Goal: Information Seeking & Learning: Learn about a topic

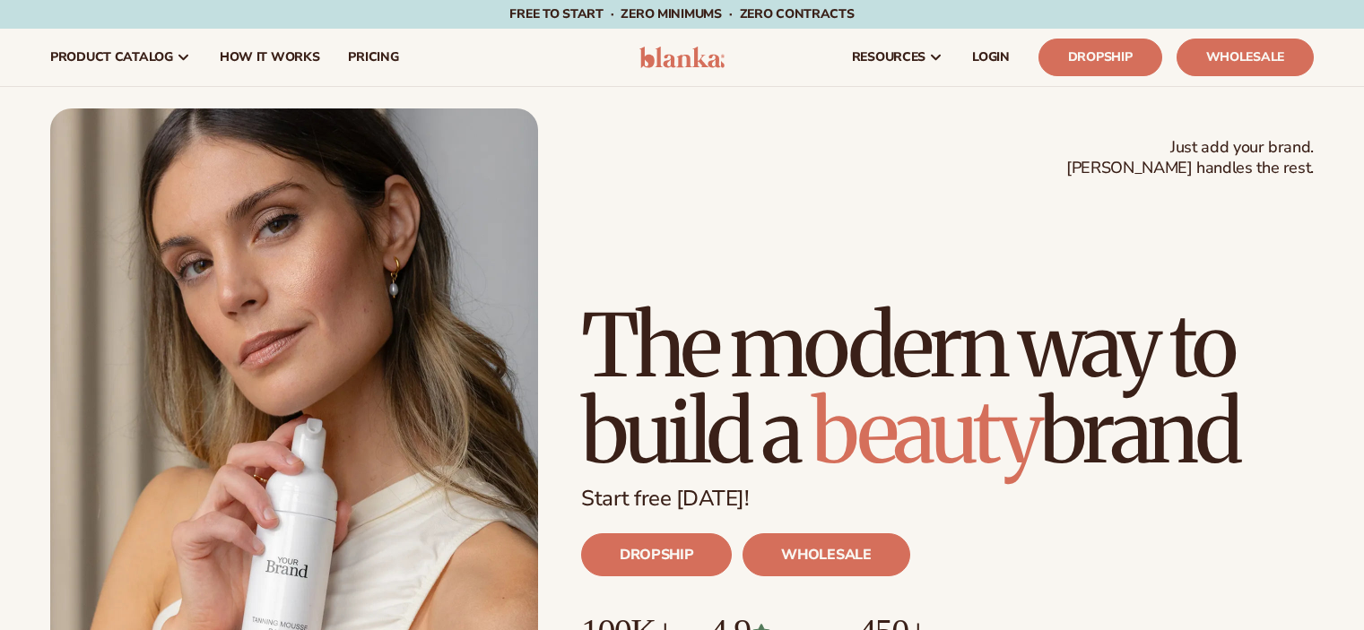
scroll to position [90, 0]
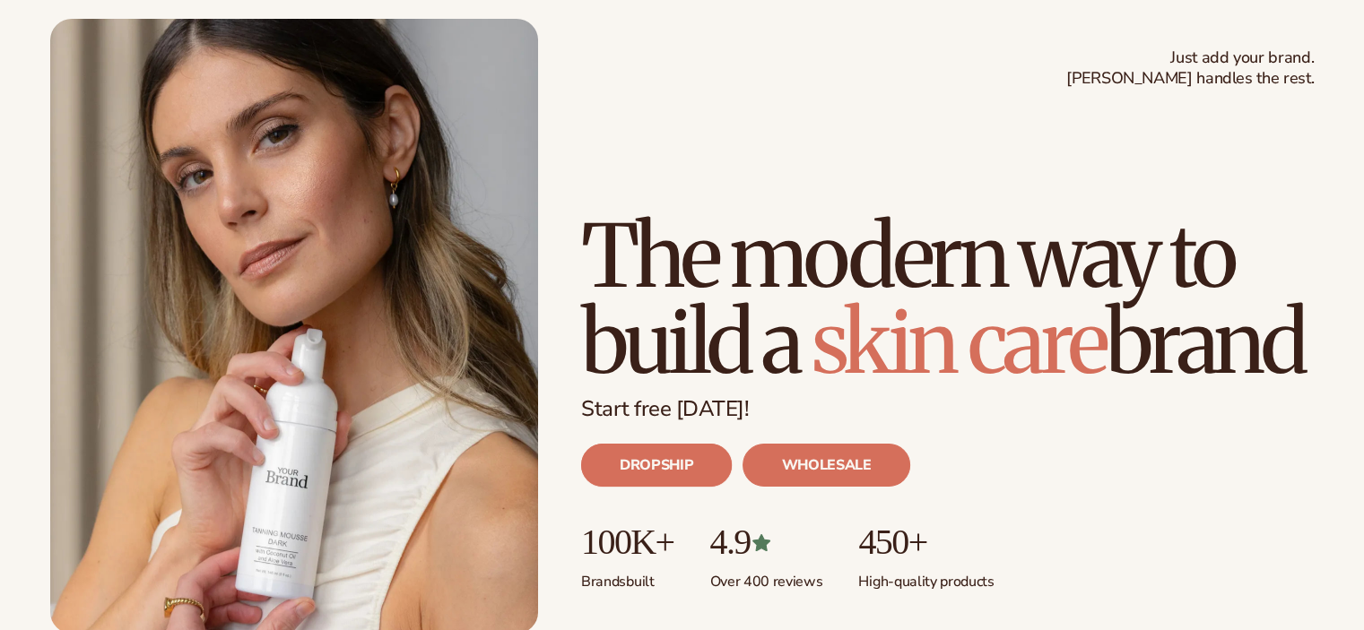
click at [667, 469] on link "DROPSHIP" at bounding box center [656, 465] width 151 height 43
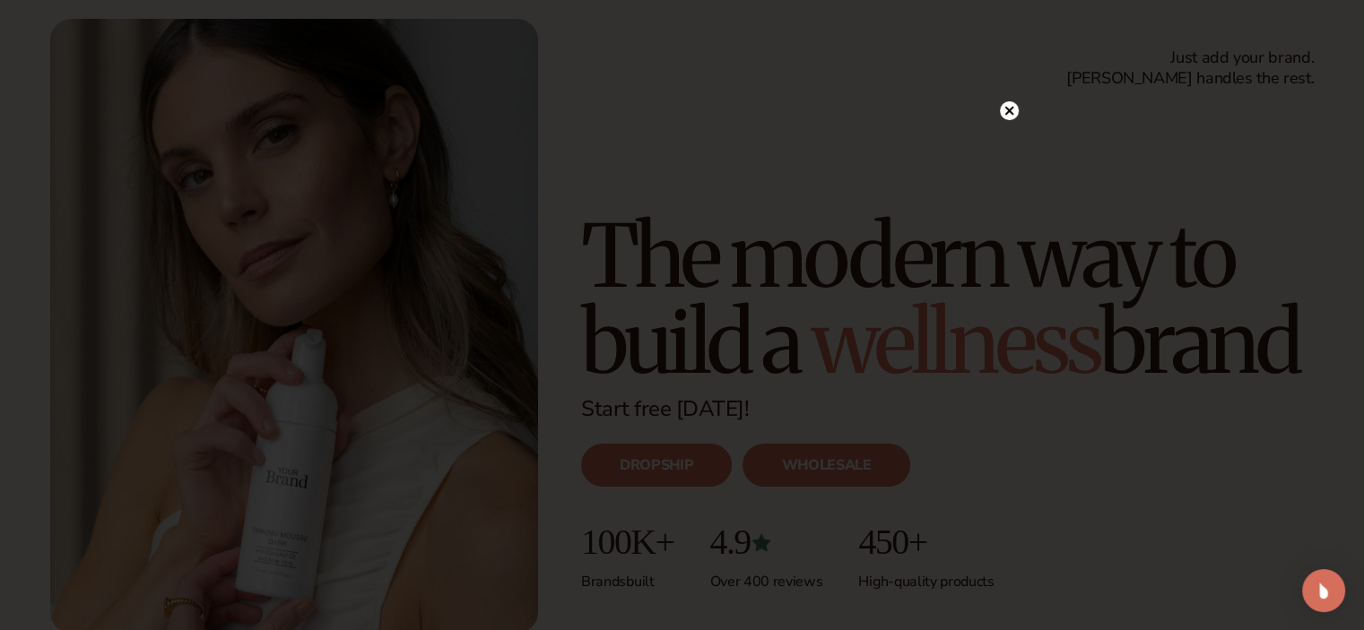
click at [1013, 116] on circle at bounding box center [1009, 110] width 19 height 19
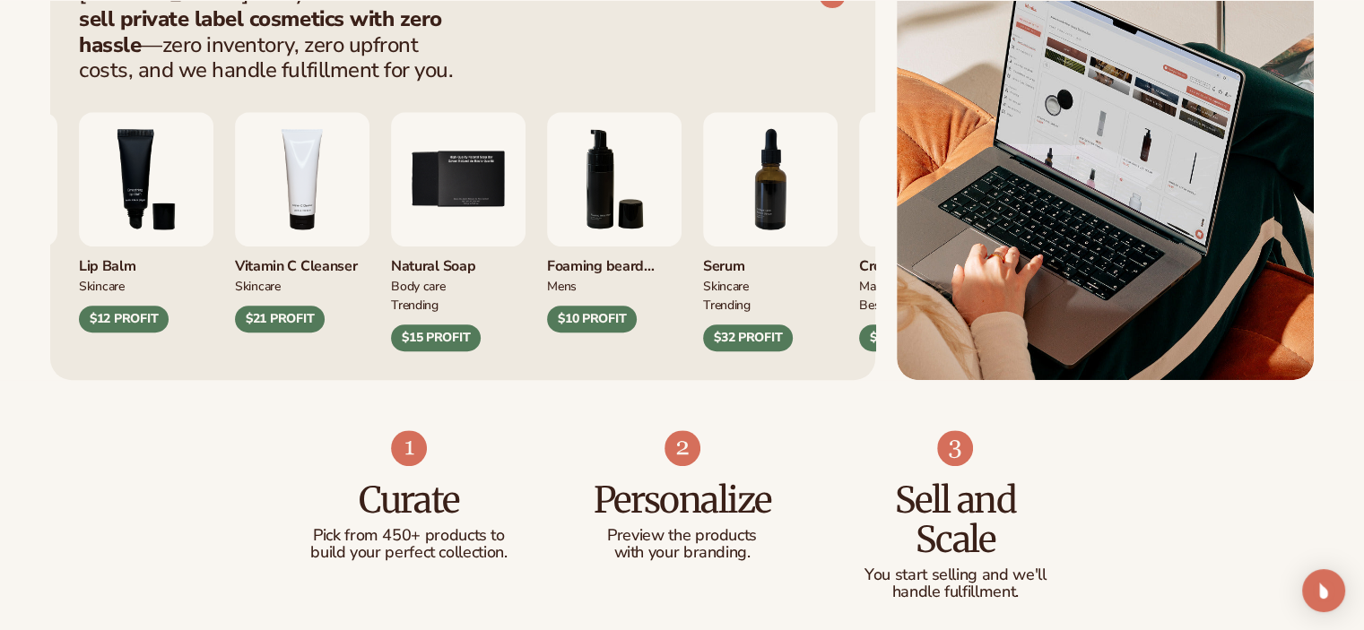
scroll to position [807, 0]
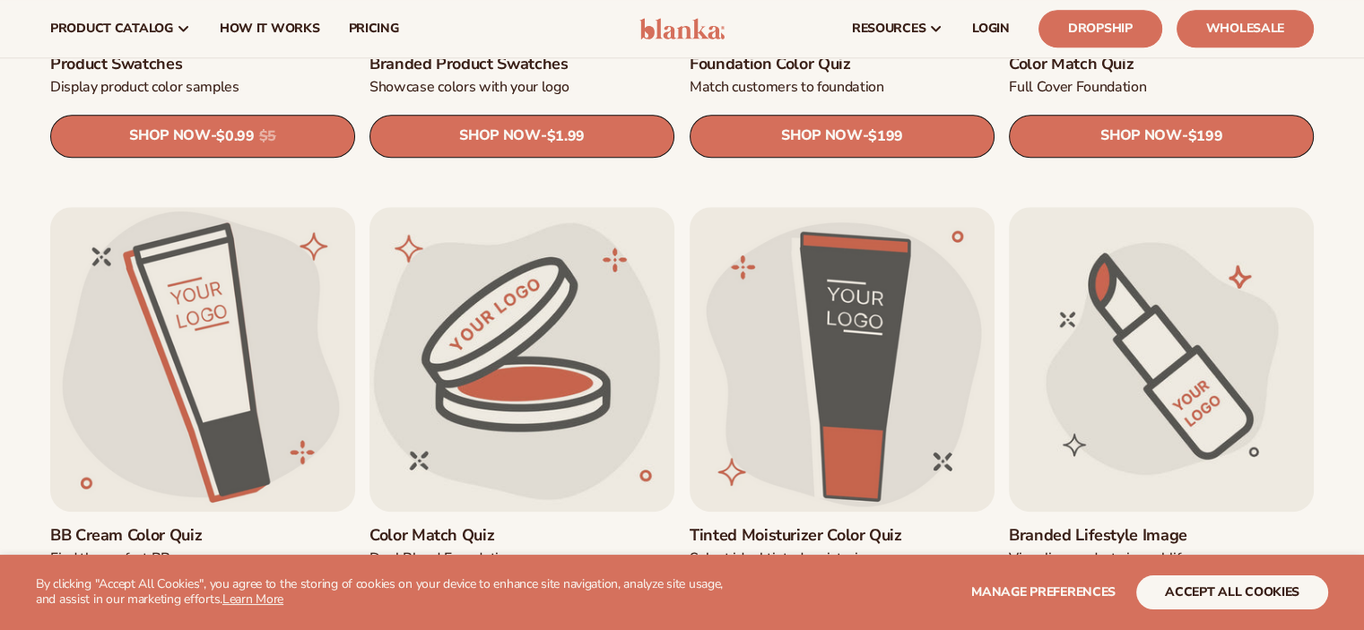
scroll to position [1345, 0]
